Goal: Transaction & Acquisition: Download file/media

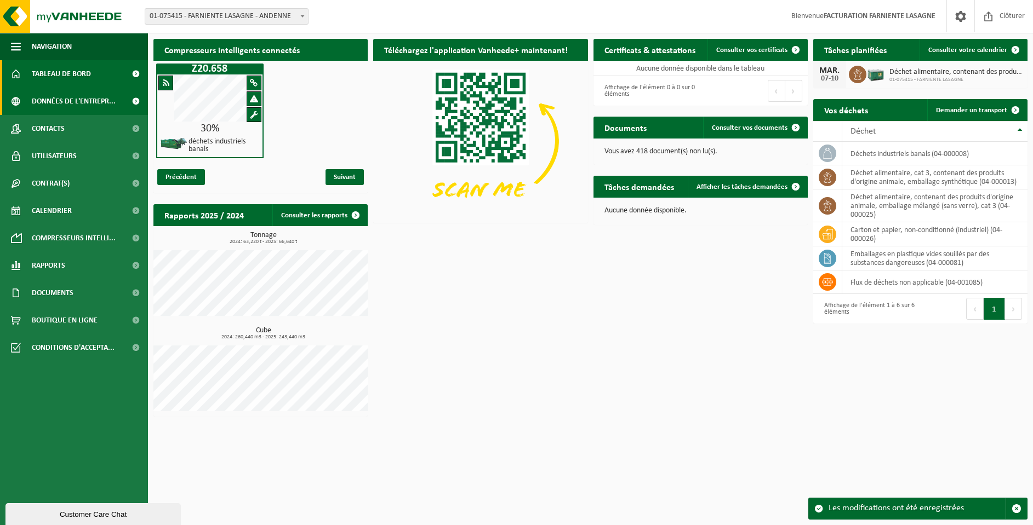
click at [44, 106] on span "Données de l'entrepr..." at bounding box center [74, 101] width 84 height 27
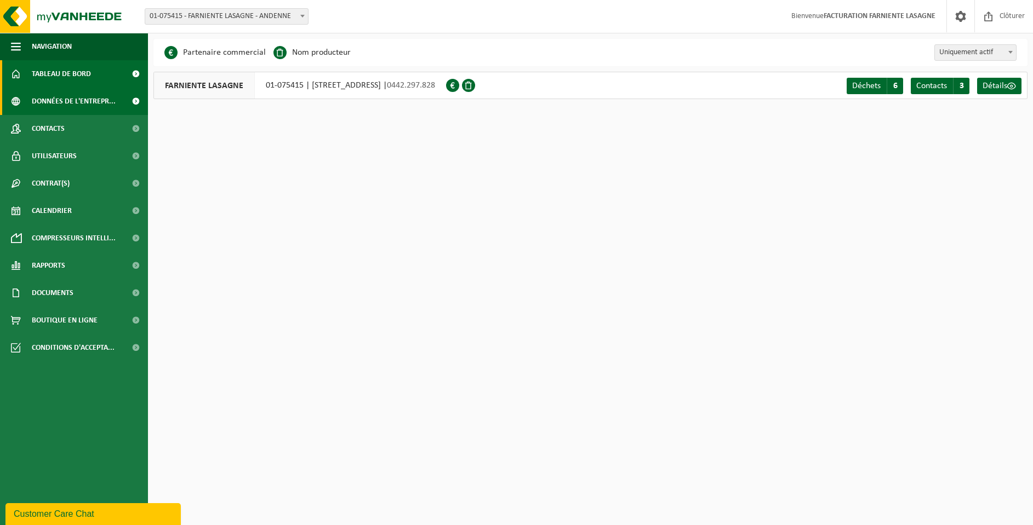
click at [46, 73] on span "Tableau de bord" at bounding box center [61, 73] width 59 height 27
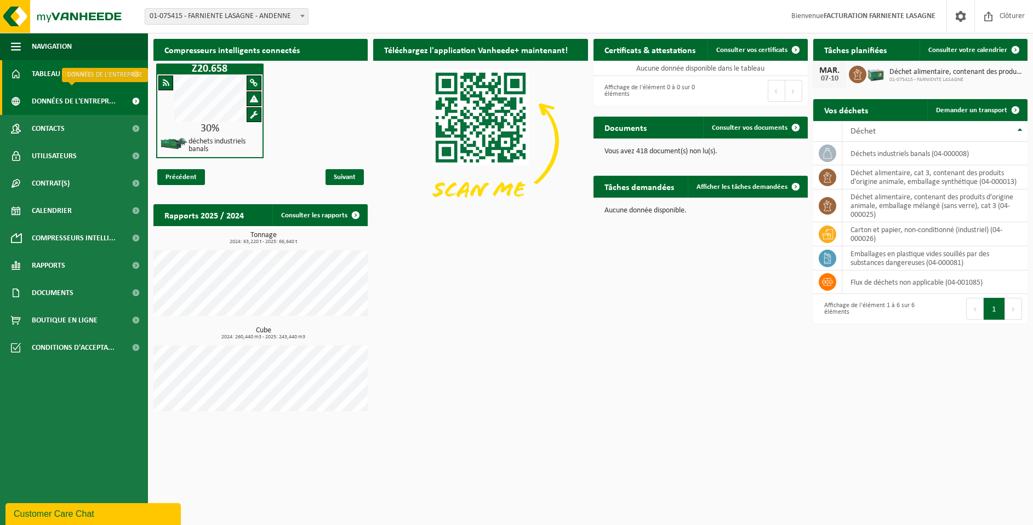
click at [48, 96] on span "Données de l'entrepr..." at bounding box center [74, 101] width 84 height 27
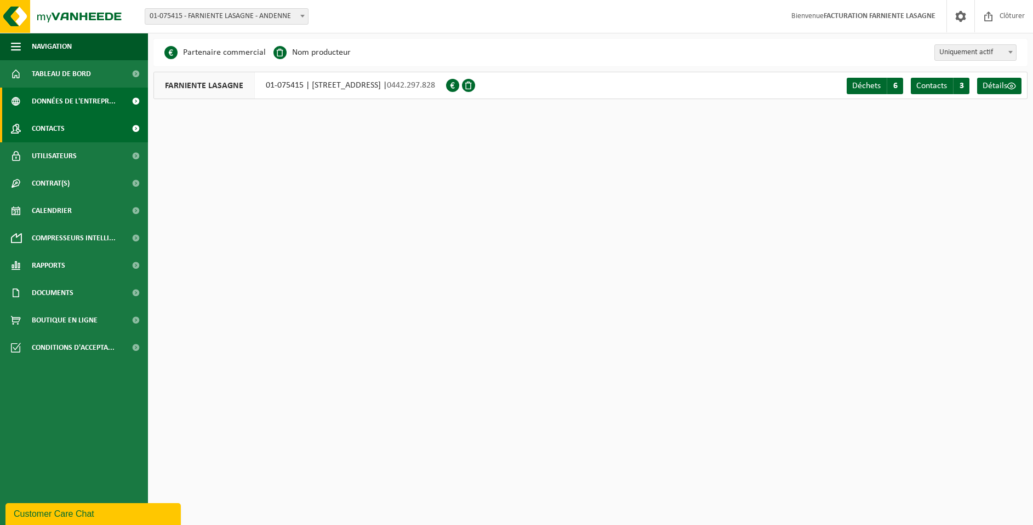
click at [48, 124] on span "Contacts" at bounding box center [48, 128] width 33 height 27
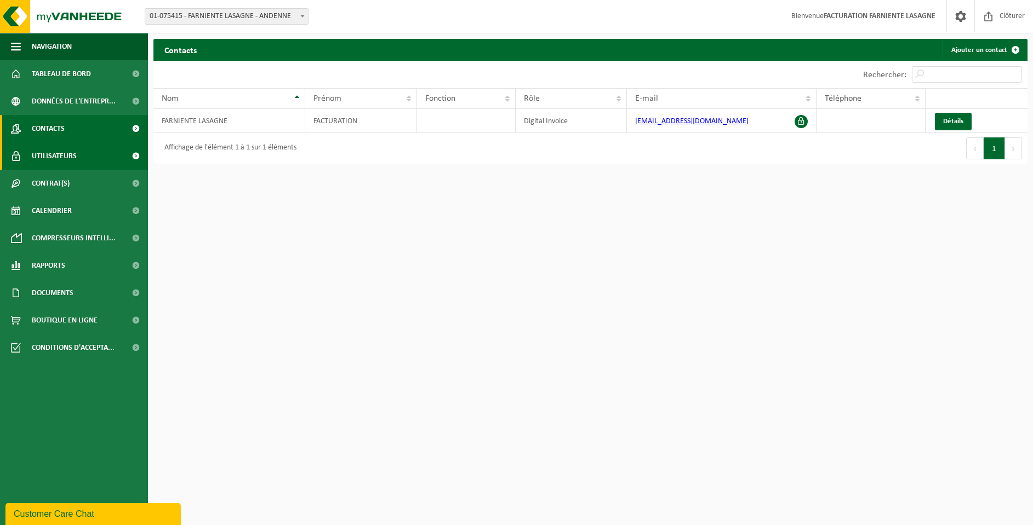
click at [53, 156] on span "Utilisateurs" at bounding box center [54, 155] width 45 height 27
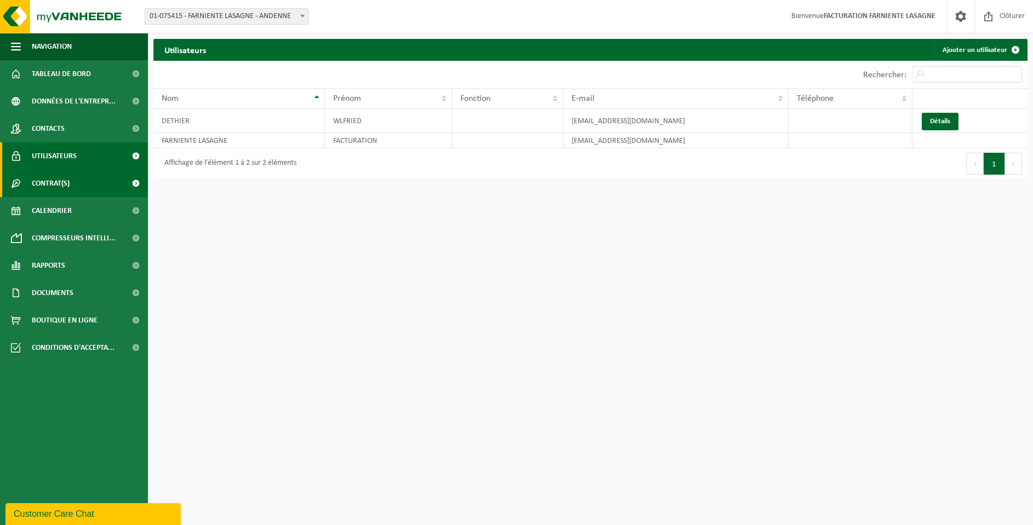
click at [57, 184] on span "Contrat(s)" at bounding box center [51, 183] width 38 height 27
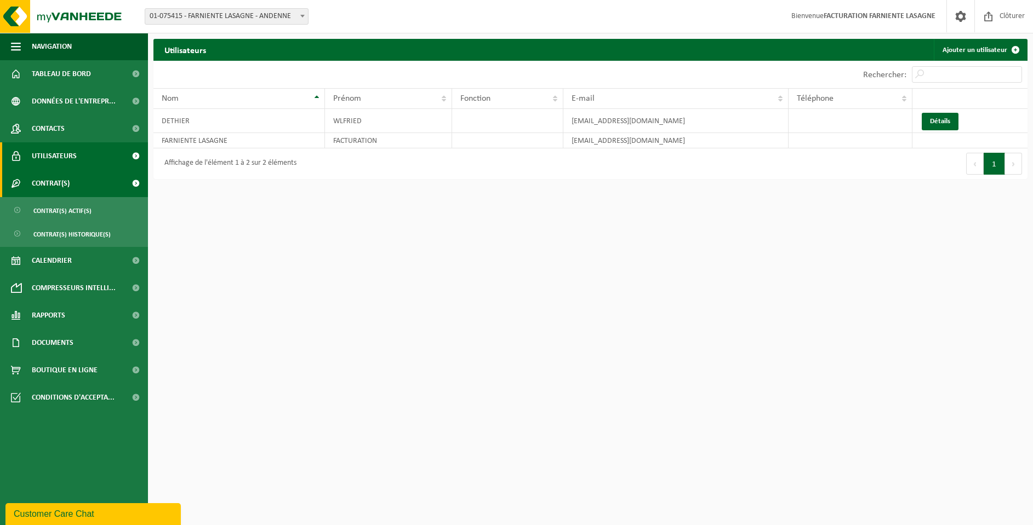
click at [57, 184] on span "Contrat(s)" at bounding box center [51, 183] width 38 height 27
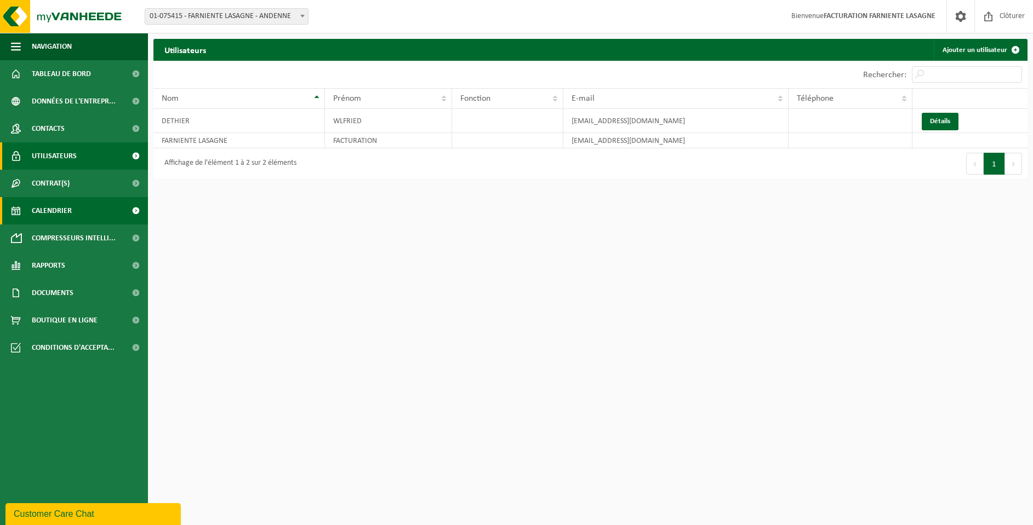
click at [54, 211] on span "Calendrier" at bounding box center [52, 210] width 40 height 27
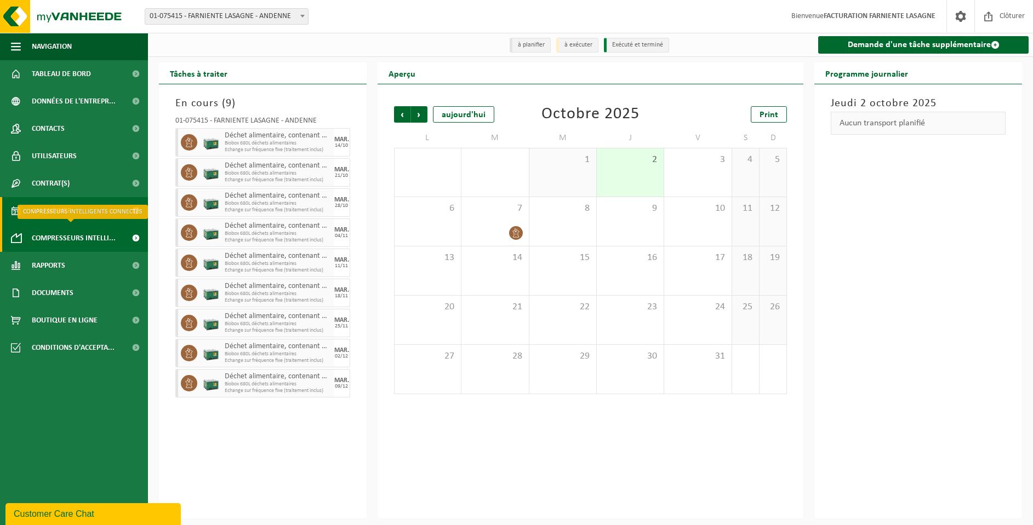
click at [62, 238] on span "Compresseurs intelli..." at bounding box center [74, 238] width 84 height 27
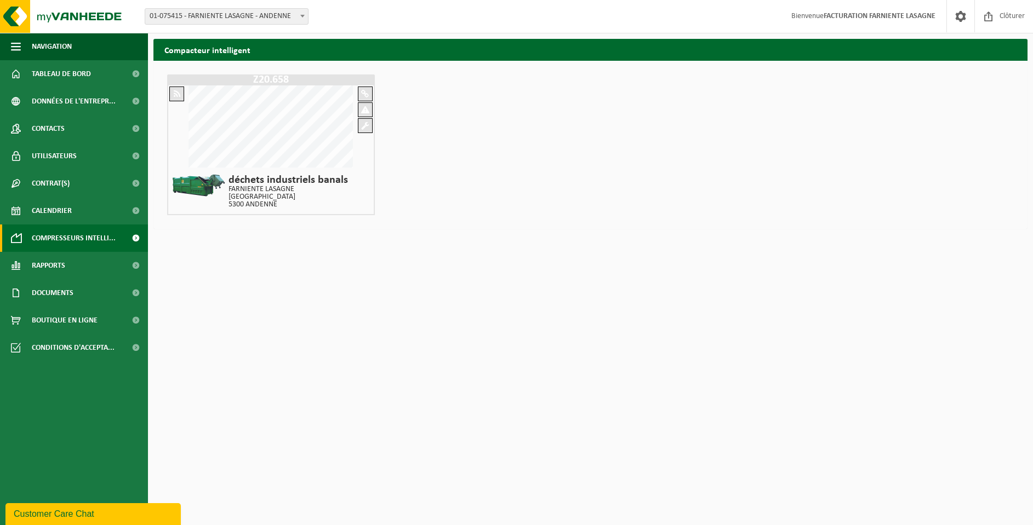
click at [50, 267] on span "Rapports" at bounding box center [48, 265] width 33 height 27
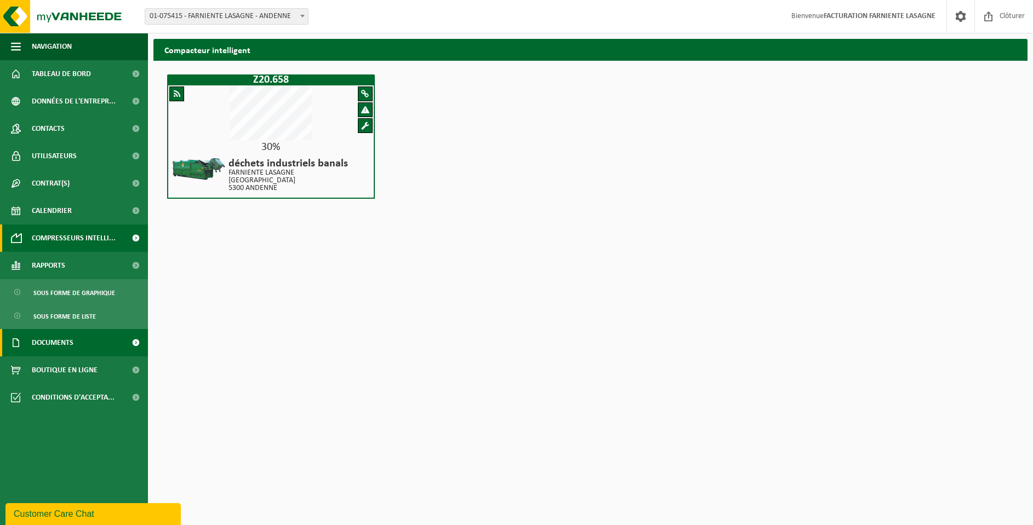
click at [53, 343] on span "Documents" at bounding box center [53, 342] width 42 height 27
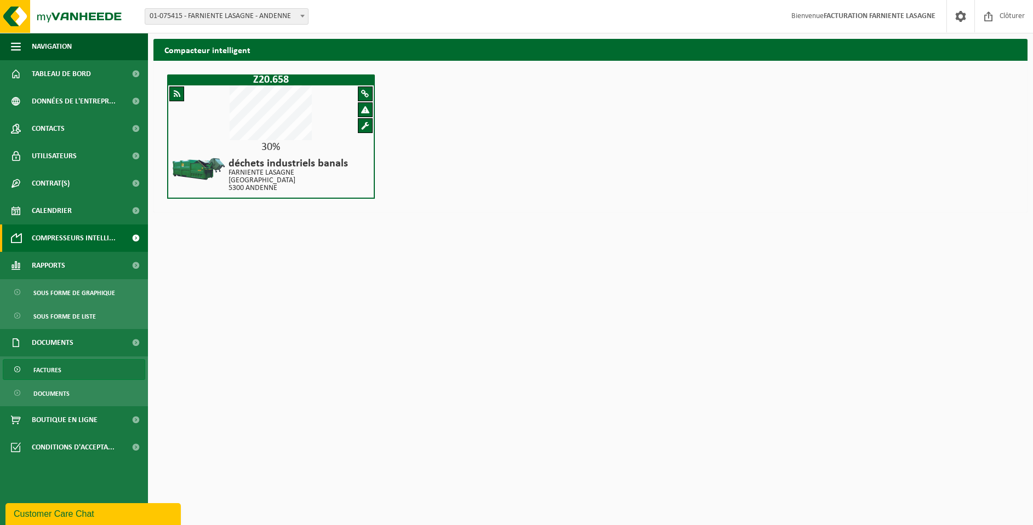
click at [49, 369] on span "Factures" at bounding box center [47, 370] width 28 height 21
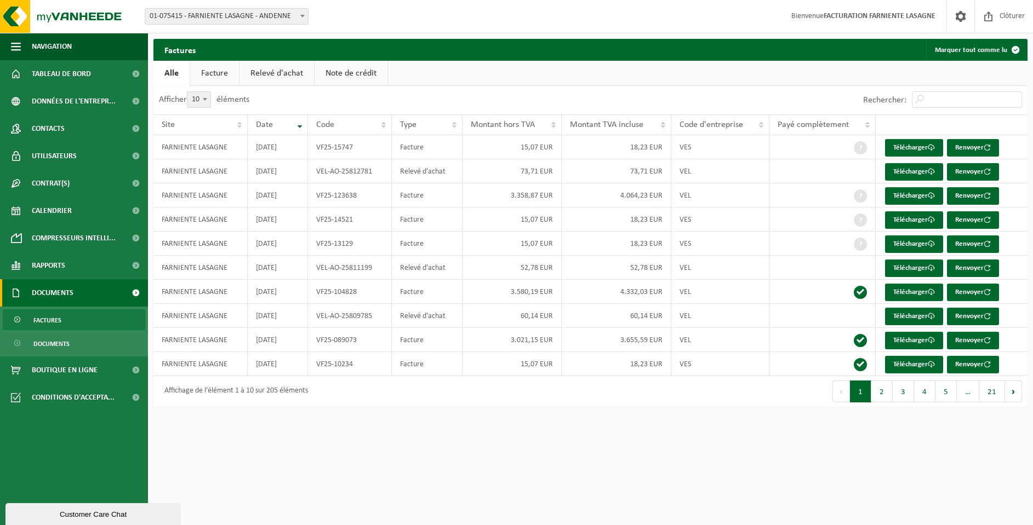
click at [250, 444] on html "Site: 01-075415 - FARNIENTE LASAGNE - ANDENNE 01-075415 - FARNIENTE LASAGNE - A…" at bounding box center [516, 262] width 1033 height 525
click at [902, 148] on link "Télécharger" at bounding box center [914, 148] width 58 height 18
